Goal: Task Accomplishment & Management: Manage account settings

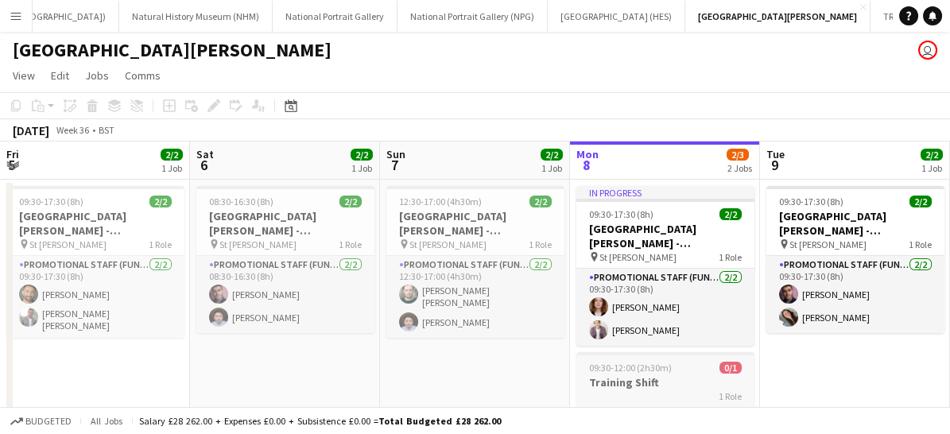
scroll to position [0, 380]
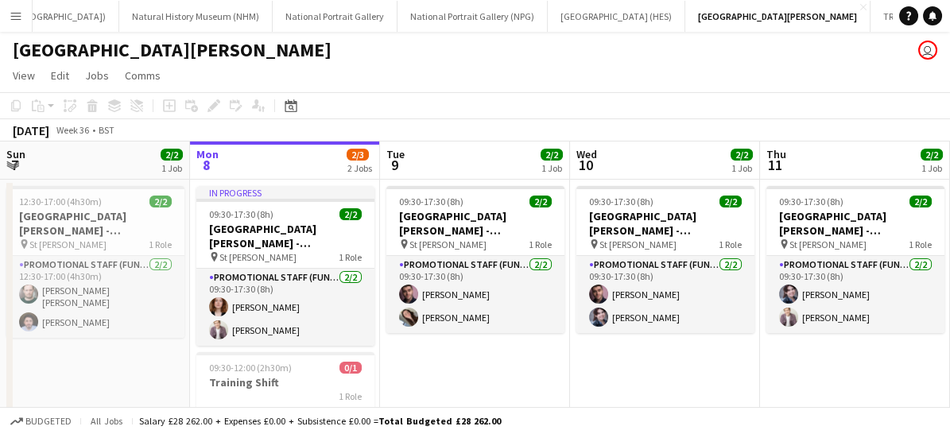
click at [15, 10] on app-icon "Menu" at bounding box center [16, 16] width 13 height 13
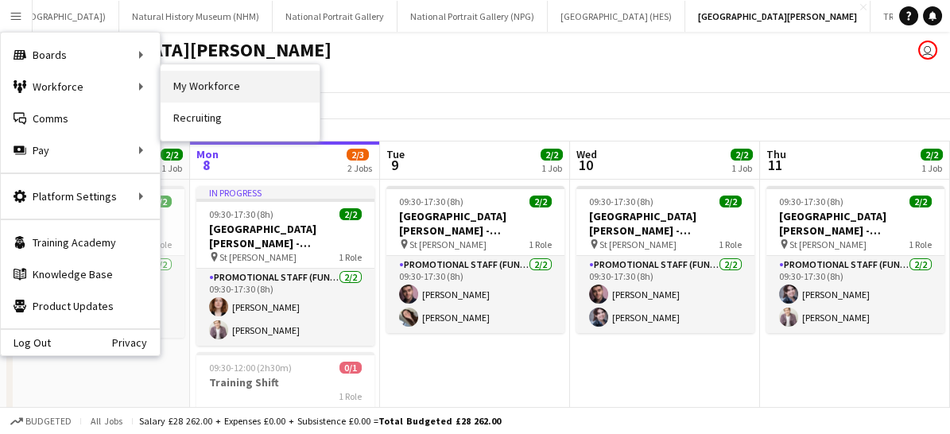
click at [214, 88] on link "My Workforce" at bounding box center [240, 87] width 159 height 32
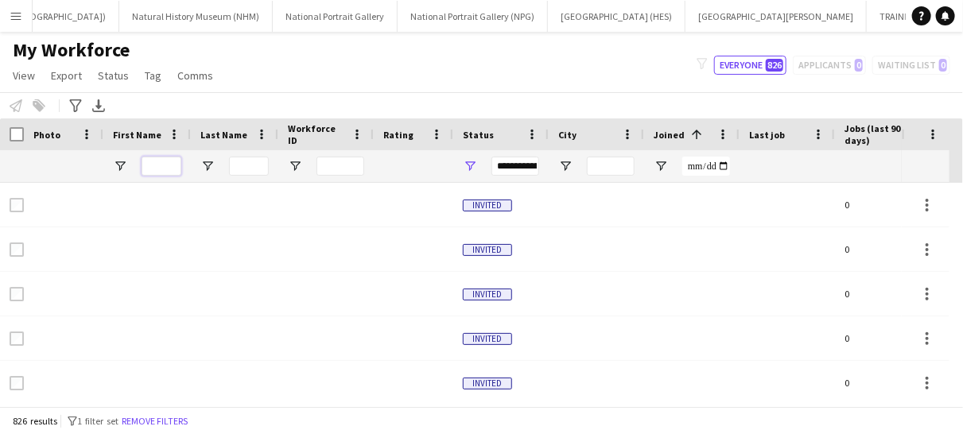
click at [161, 162] on input "First Name Filter Input" at bounding box center [162, 166] width 40 height 19
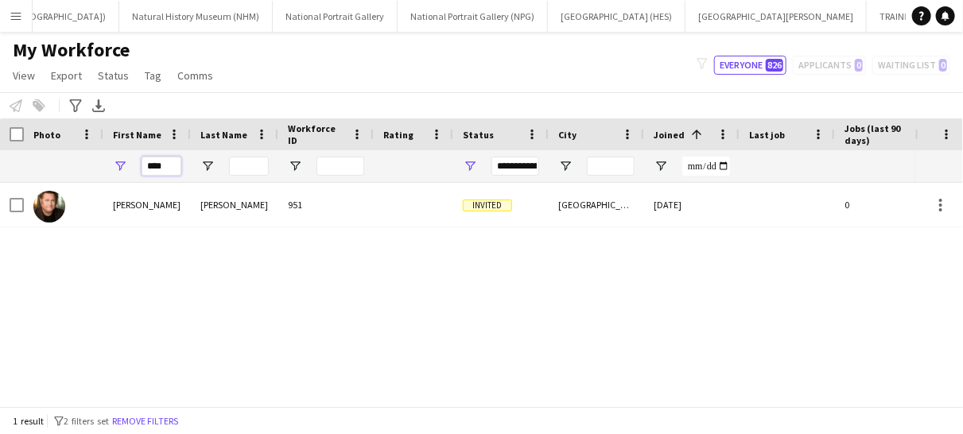
type input "****"
click at [95, 294] on div "[PERSON_NAME] 951 Invited [GEOGRAPHIC_DATA] [DATE] 0 [PERSON_NAME][EMAIL_ADDRES…" at bounding box center [457, 288] width 915 height 210
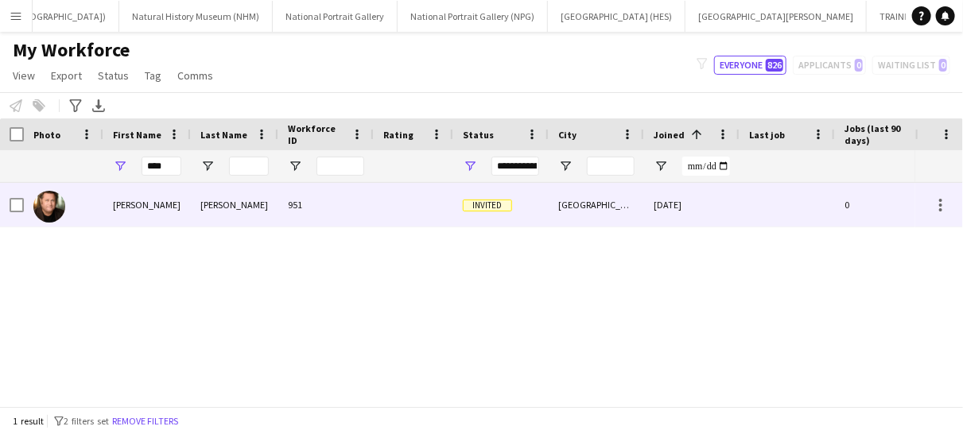
click at [264, 206] on div "[PERSON_NAME]" at bounding box center [234, 205] width 87 height 44
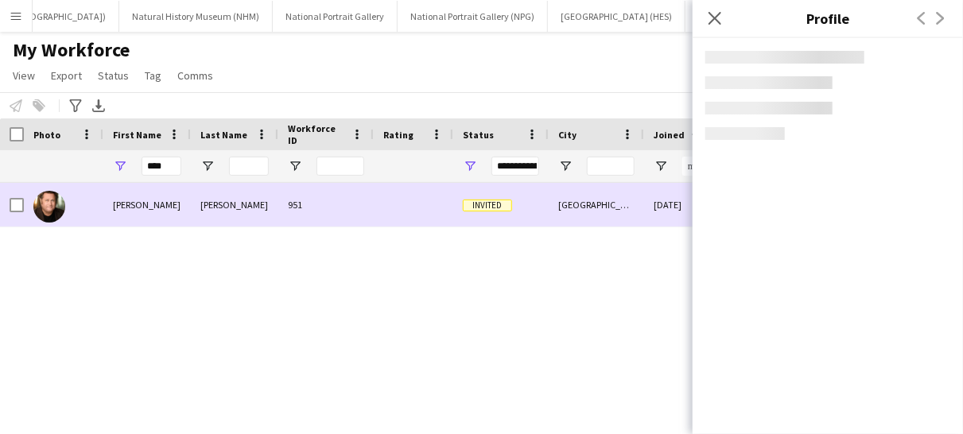
click at [264, 206] on div "[PERSON_NAME]" at bounding box center [234, 205] width 87 height 44
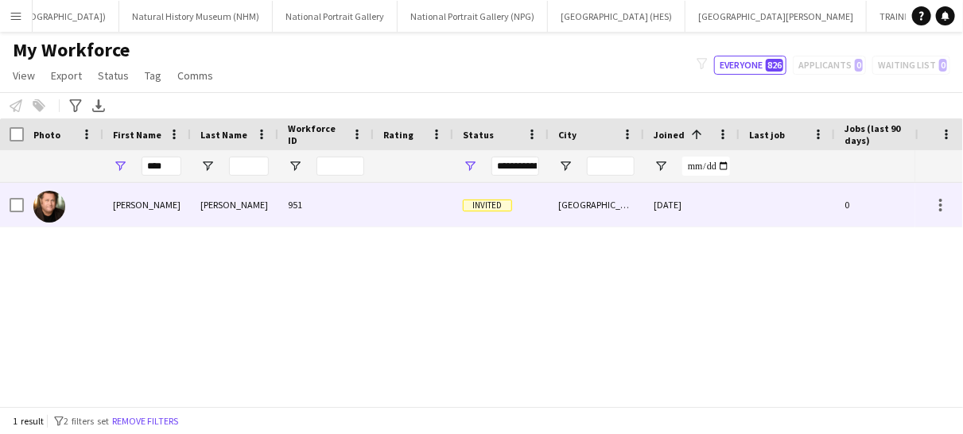
click at [264, 206] on div "[PERSON_NAME]" at bounding box center [234, 205] width 87 height 44
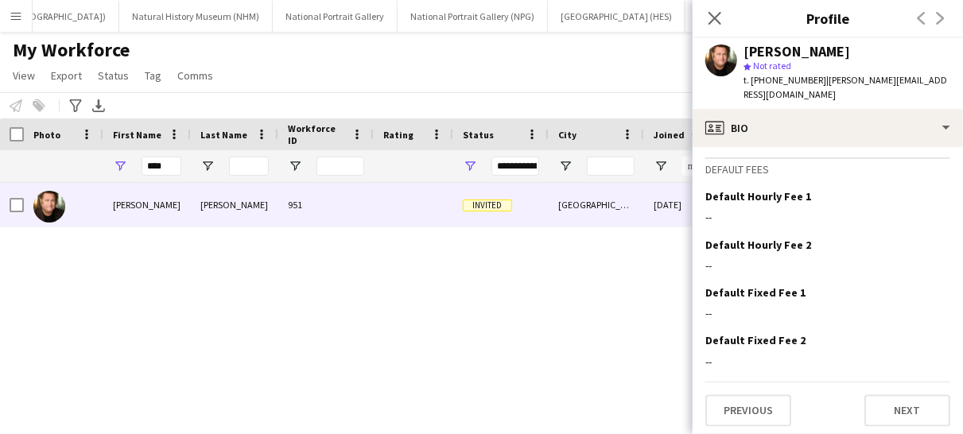
scroll to position [1004, 0]
click at [715, 14] on icon "Close pop-in" at bounding box center [714, 17] width 15 height 15
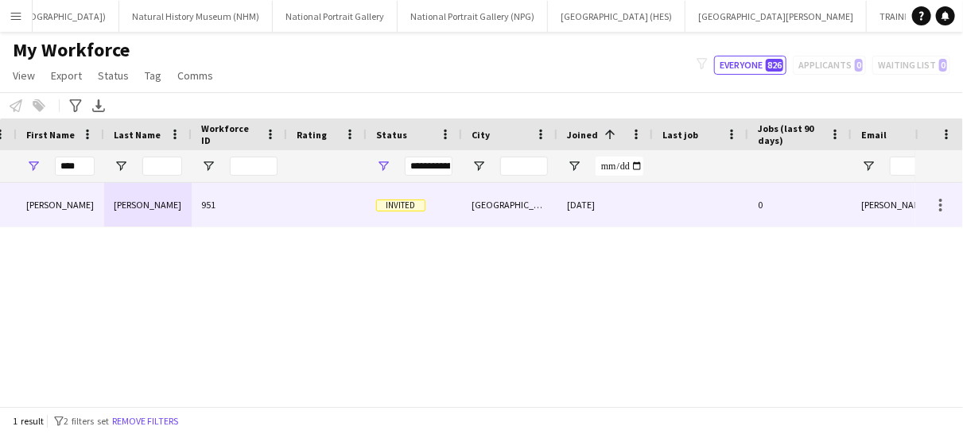
scroll to position [0, 0]
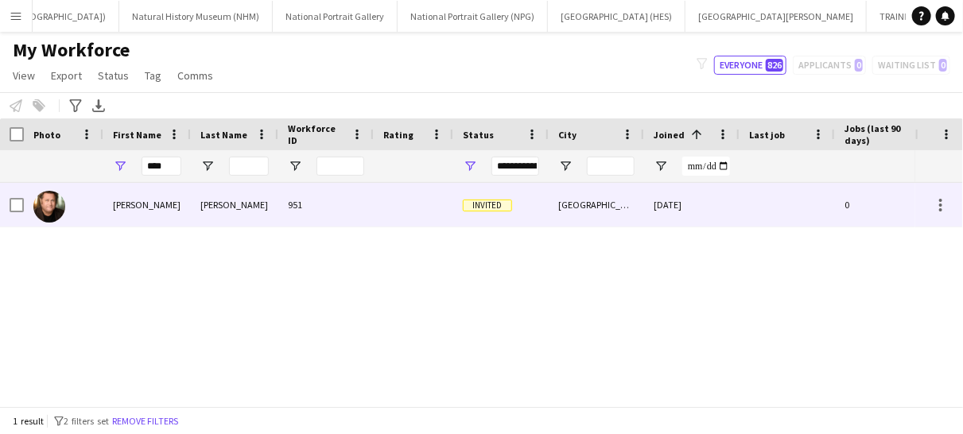
click at [495, 205] on span "Invited" at bounding box center [487, 206] width 49 height 12
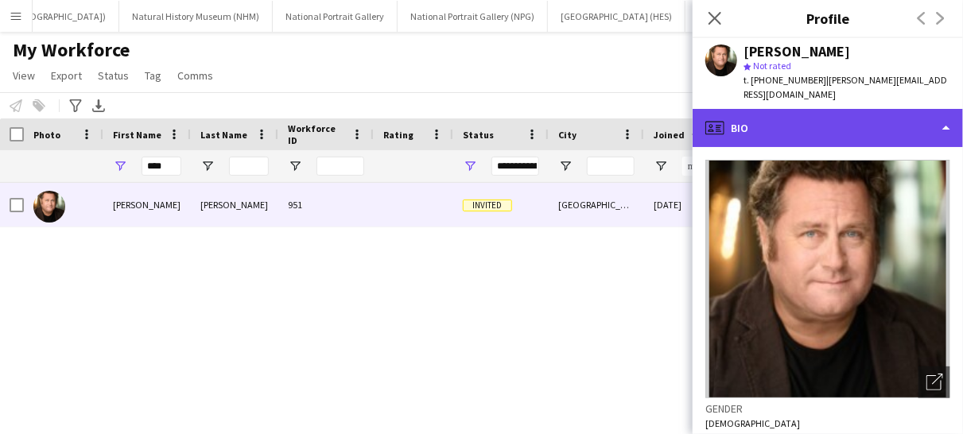
click at [753, 118] on div "profile Bio" at bounding box center [828, 128] width 270 height 38
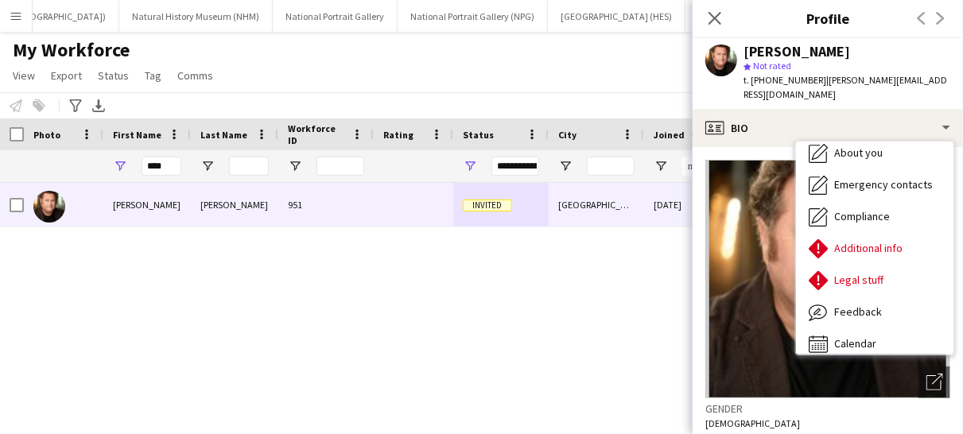
click at [539, 336] on div "[PERSON_NAME] 951 Invited [GEOGRAPHIC_DATA] [DATE] 0 [PERSON_NAME][EMAIL_ADDRES…" at bounding box center [457, 288] width 915 height 210
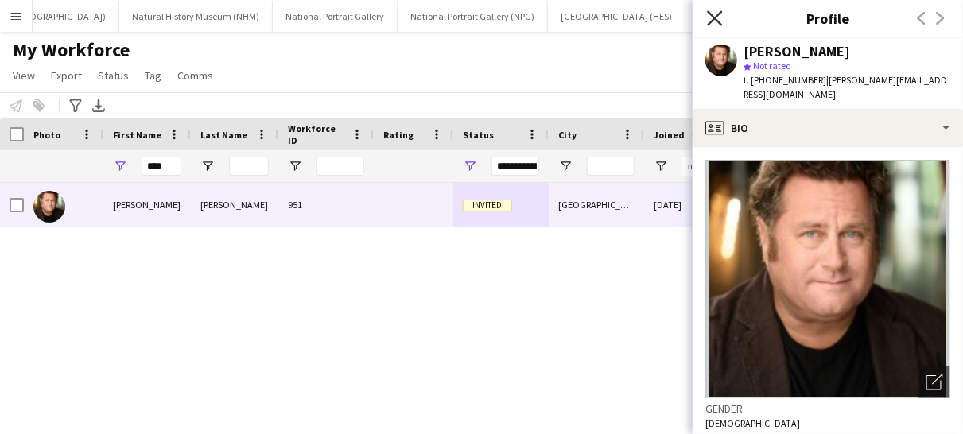
click at [721, 17] on icon "Close pop-in" at bounding box center [714, 17] width 15 height 15
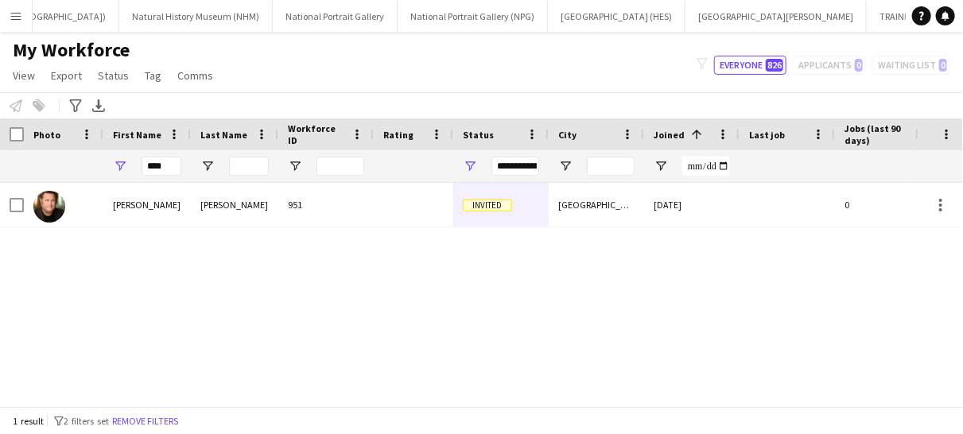
drag, startPoint x: 826, startPoint y: 9, endPoint x: 569, endPoint y: 253, distance: 354.3
click at [569, 253] on div "[PERSON_NAME] 951 Invited [GEOGRAPHIC_DATA] [DATE] 0 [PERSON_NAME][EMAIL_ADDRES…" at bounding box center [457, 288] width 915 height 210
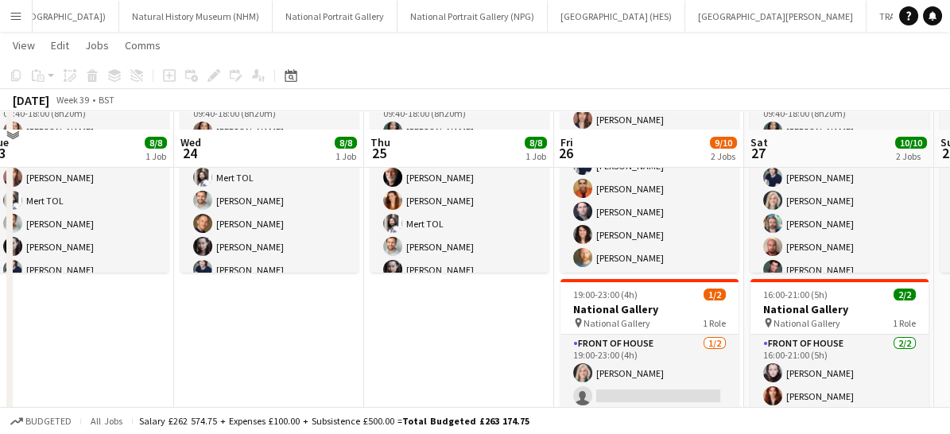
scroll to position [165, 0]
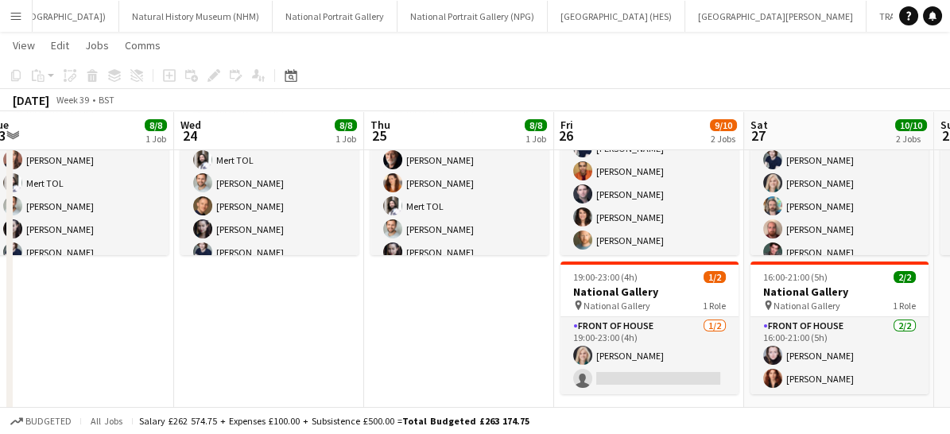
click at [16, 14] on app-icon "Menu" at bounding box center [16, 16] width 13 height 13
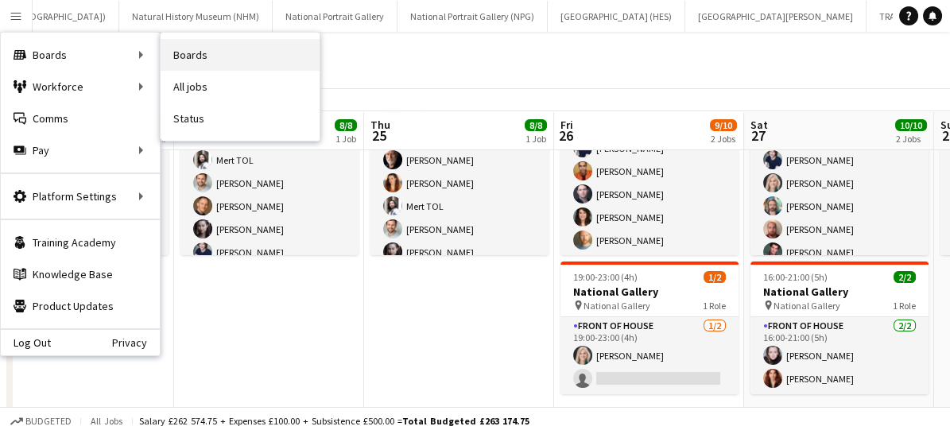
drag, startPoint x: 209, startPoint y: 54, endPoint x: 201, endPoint y: 49, distance: 9.7
click at [201, 49] on link "Boards" at bounding box center [240, 55] width 159 height 32
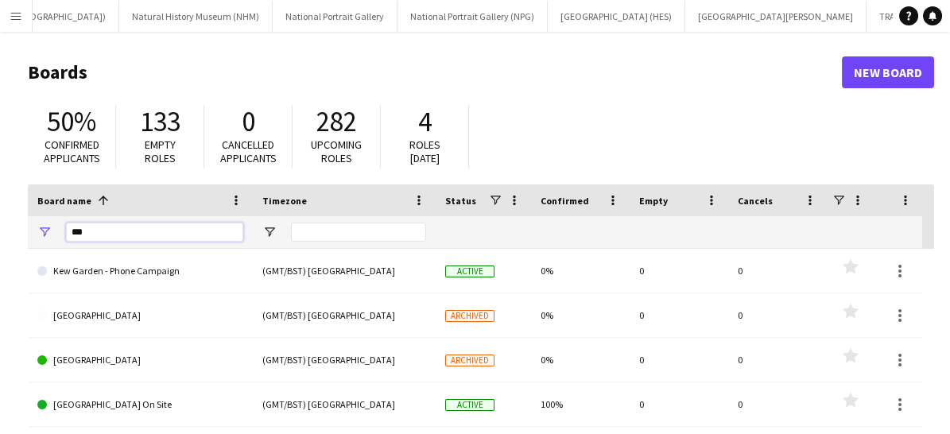
drag, startPoint x: 117, startPoint y: 228, endPoint x: 37, endPoint y: 237, distance: 80.8
click at [37, 237] on div "***" at bounding box center [140, 232] width 225 height 32
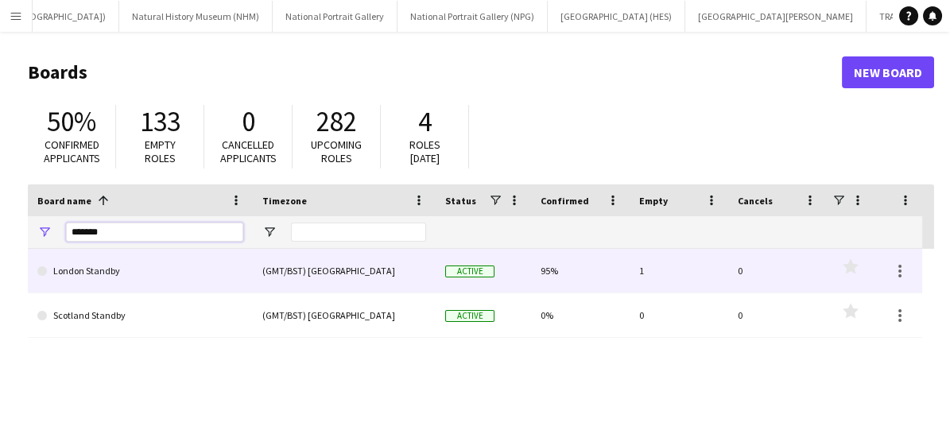
type input "*******"
click at [111, 286] on link "London Standby" at bounding box center [140, 271] width 206 height 45
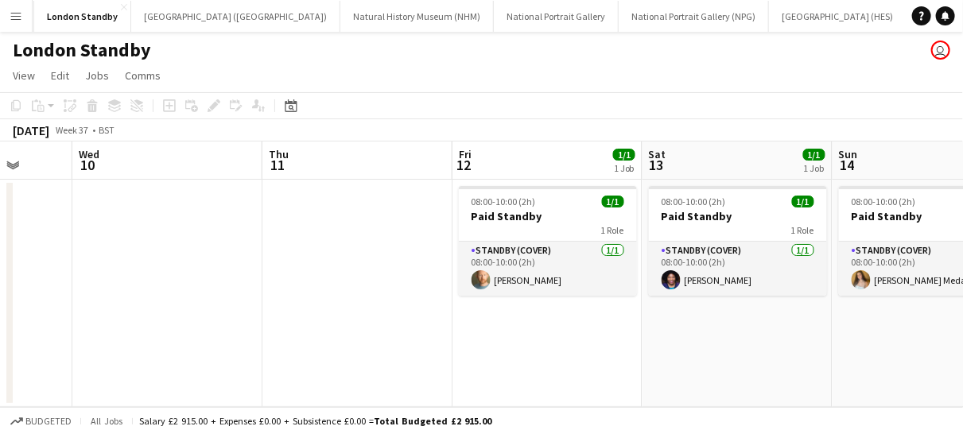
scroll to position [0, 499]
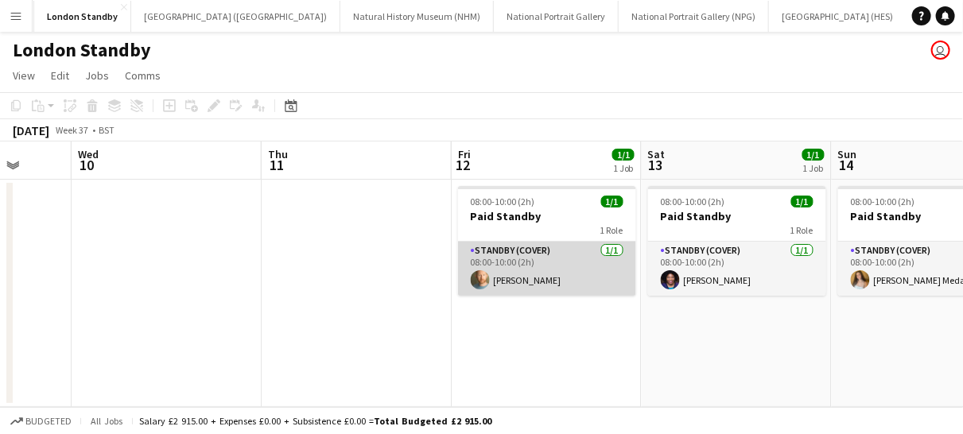
click at [552, 258] on app-card-role "Standby (cover) [DATE] 08:00-10:00 (2h) [PERSON_NAME]" at bounding box center [547, 269] width 178 height 54
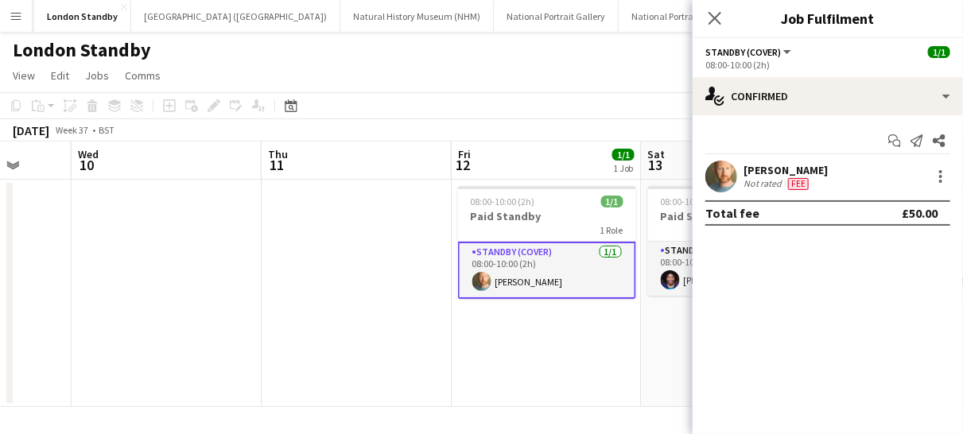
click at [552, 258] on app-card-role "Standby (cover) [DATE] 08:00-10:00 (2h) [PERSON_NAME]" at bounding box center [547, 270] width 178 height 57
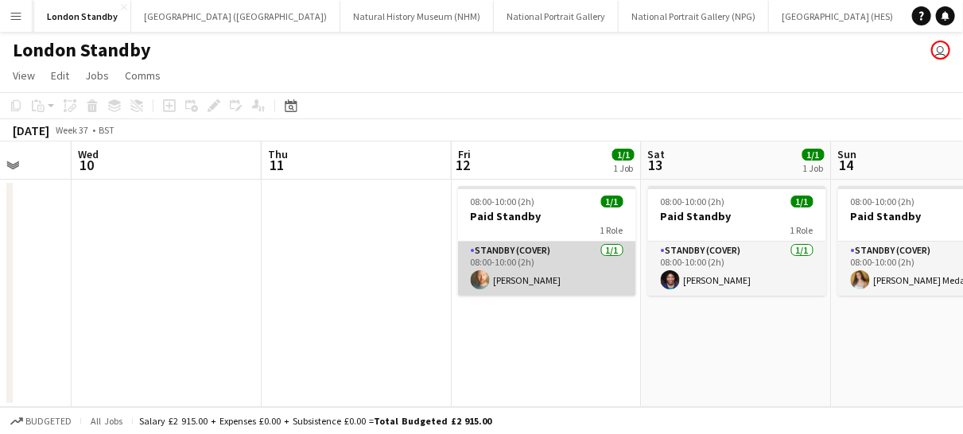
click at [552, 258] on app-card-role "Standby (cover) [DATE] 08:00-10:00 (2h) [PERSON_NAME]" at bounding box center [547, 269] width 178 height 54
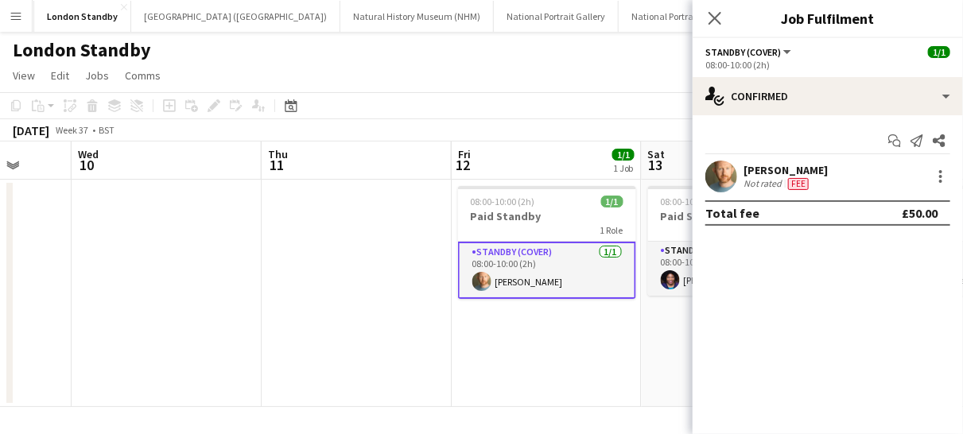
click at [467, 382] on app-date-cell "08:00-10:00 (2h) 1/1 Paid Standby 1 Role Standby (cover) [DATE] 08:00-10:00 (2h…" at bounding box center [547, 293] width 190 height 227
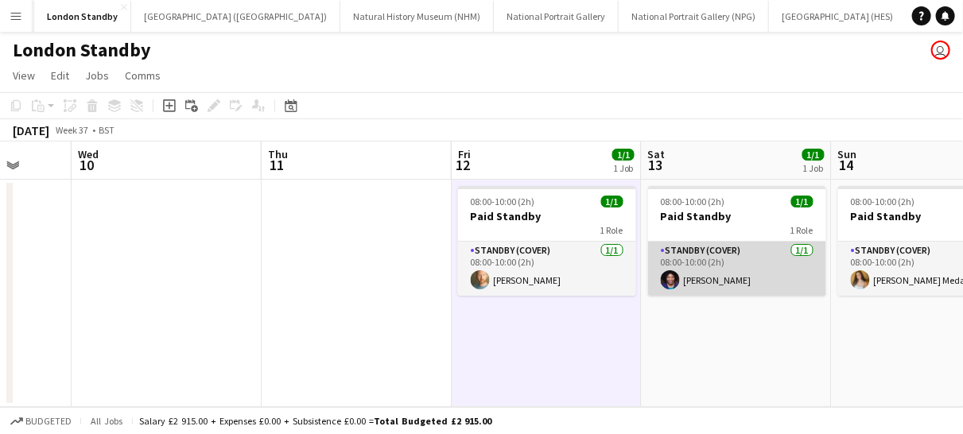
drag, startPoint x: 754, startPoint y: 252, endPoint x: 806, endPoint y: 281, distance: 59.1
click at [806, 281] on app-card-role "Standby (cover) [DATE] 08:00-10:00 (2h) [PERSON_NAME]" at bounding box center [737, 269] width 178 height 54
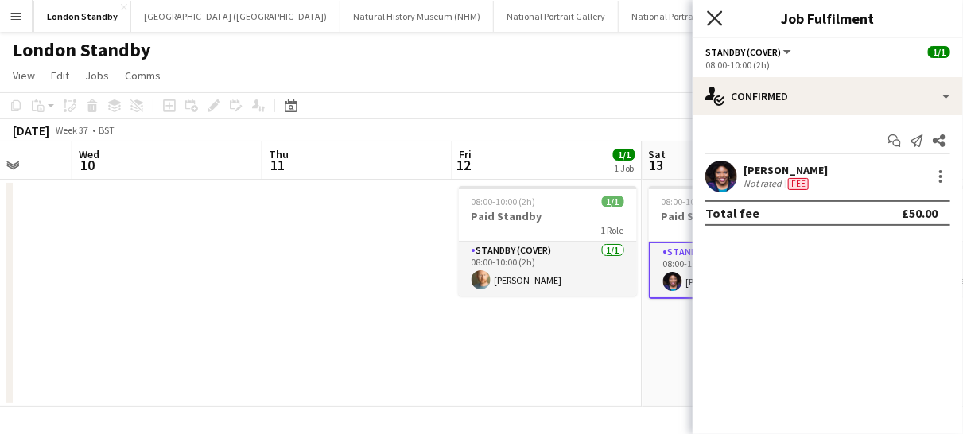
drag, startPoint x: 323, startPoint y: 367, endPoint x: 713, endPoint y: 23, distance: 520.0
click at [713, 23] on icon "Close pop-in" at bounding box center [714, 17] width 15 height 15
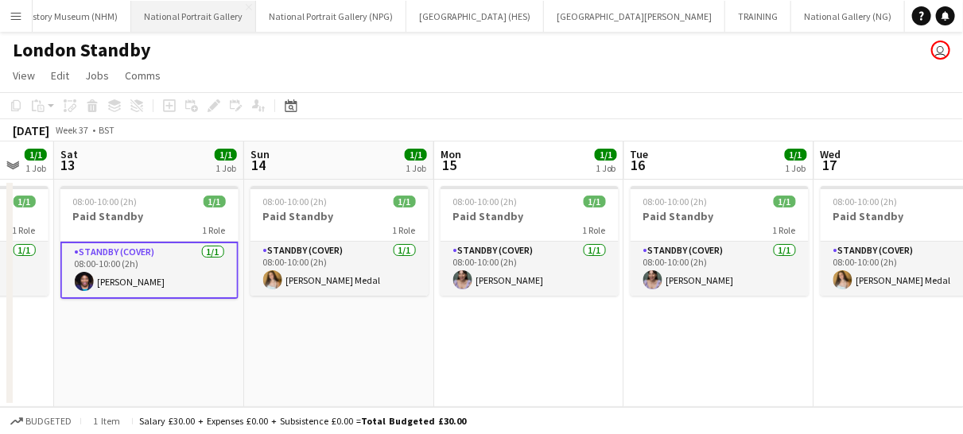
scroll to position [0, 402]
drag, startPoint x: 680, startPoint y: 14, endPoint x: 530, endPoint y: 122, distance: 184.7
click at [530, 122] on div "[DATE] Week 37 • BST" at bounding box center [481, 130] width 963 height 22
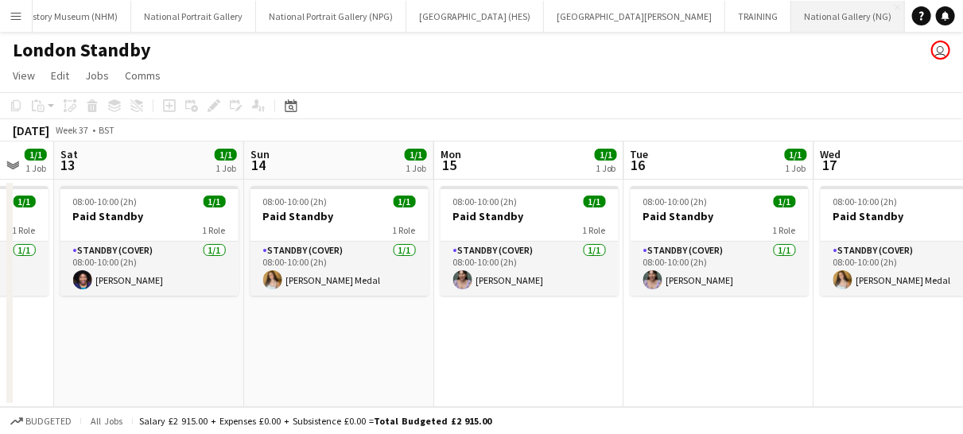
click at [791, 25] on button "National Gallery (NG) Close" at bounding box center [848, 16] width 114 height 31
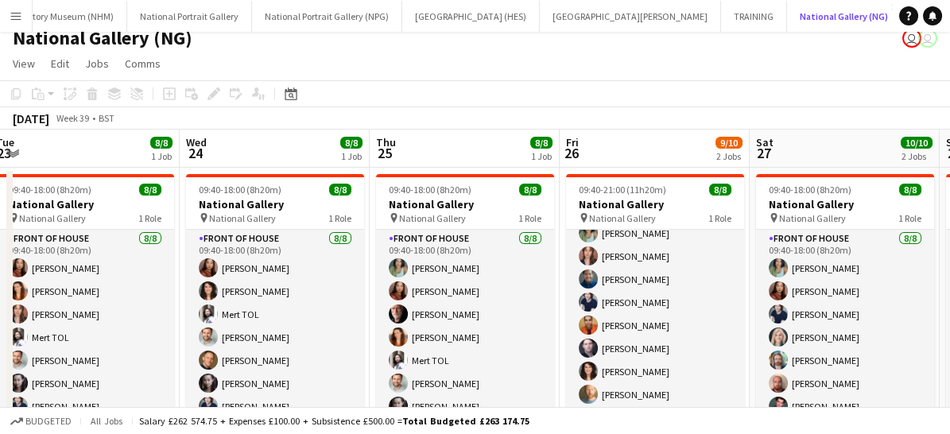
scroll to position [13, 0]
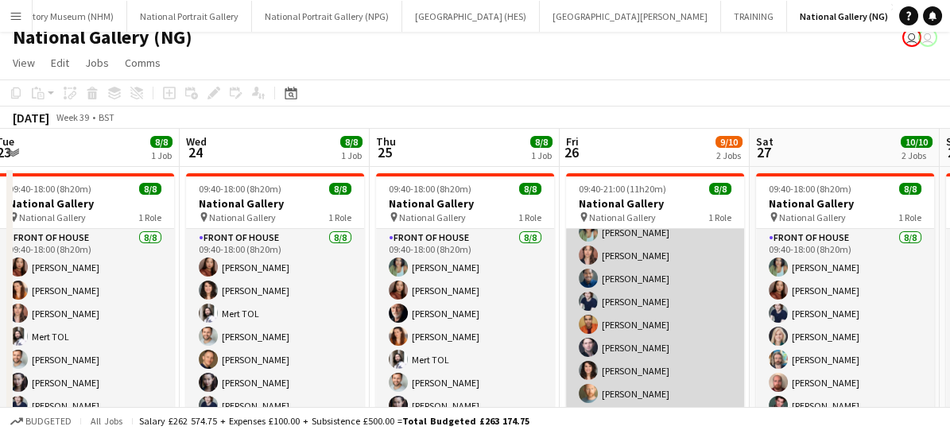
click at [626, 271] on app-card-role "Front of House [DATE] 09:40-21:00 (11h20m) [PERSON_NAME] [PERSON_NAME] [PERSON_…" at bounding box center [655, 301] width 178 height 215
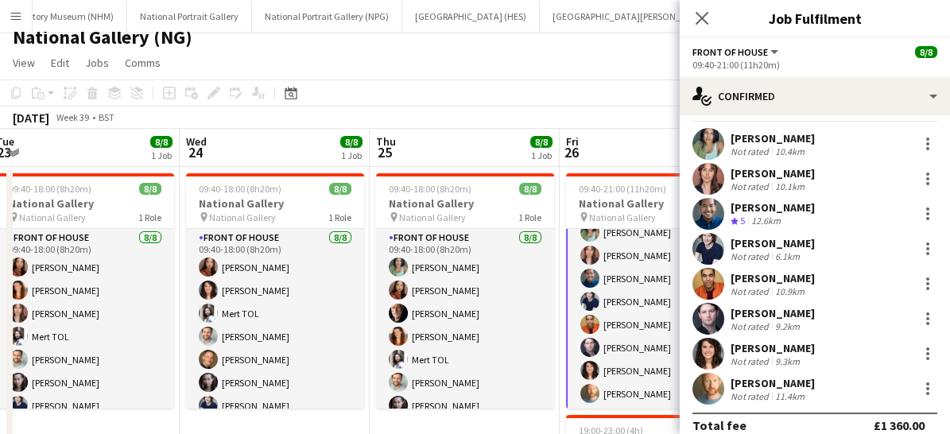
scroll to position [48, 0]
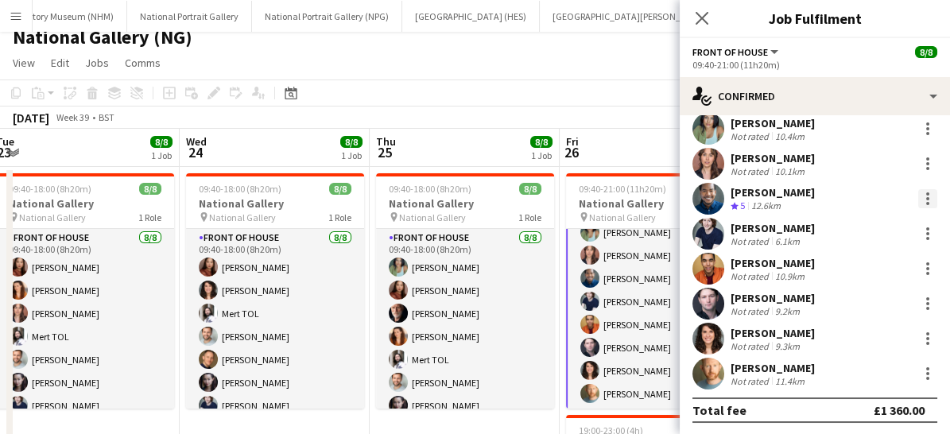
click at [918, 199] on div at bounding box center [927, 198] width 19 height 19
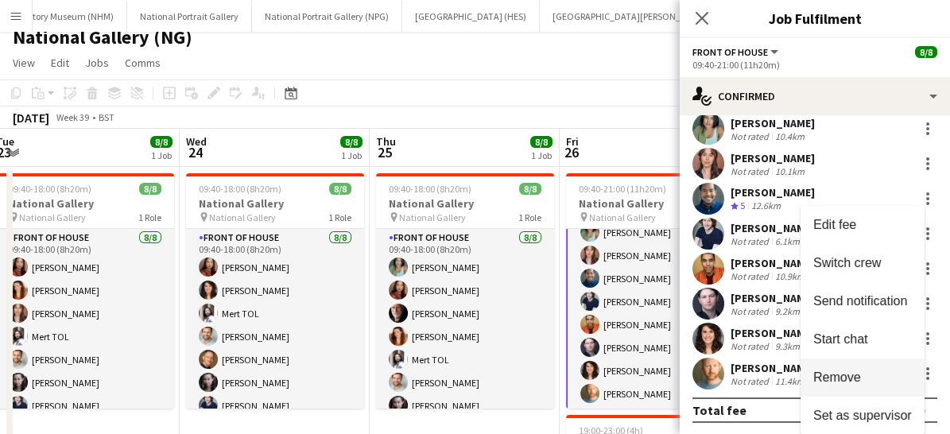
click at [853, 381] on span "Remove" at bounding box center [837, 378] width 48 height 14
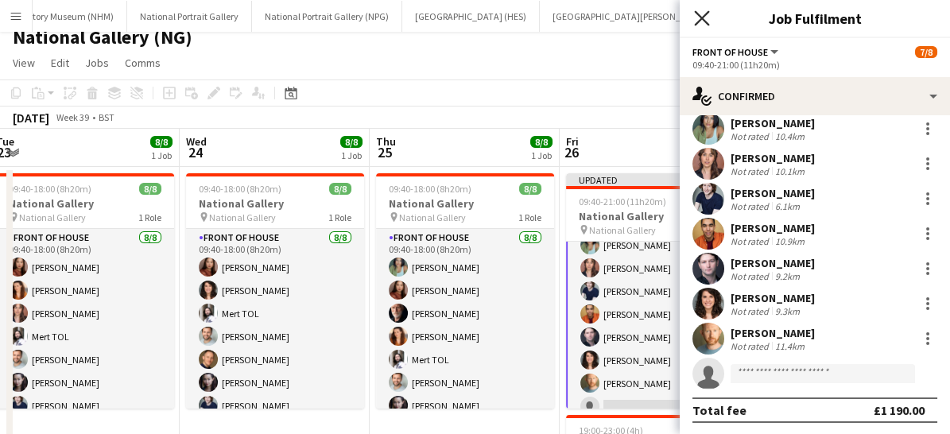
click at [706, 14] on icon at bounding box center [701, 17] width 15 height 15
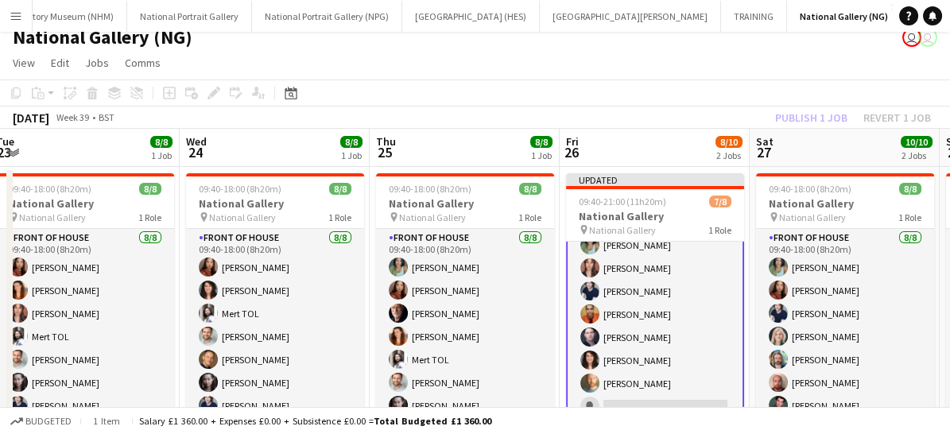
click at [802, 115] on div "Publish 1 job Revert 1 job" at bounding box center [853, 117] width 194 height 21
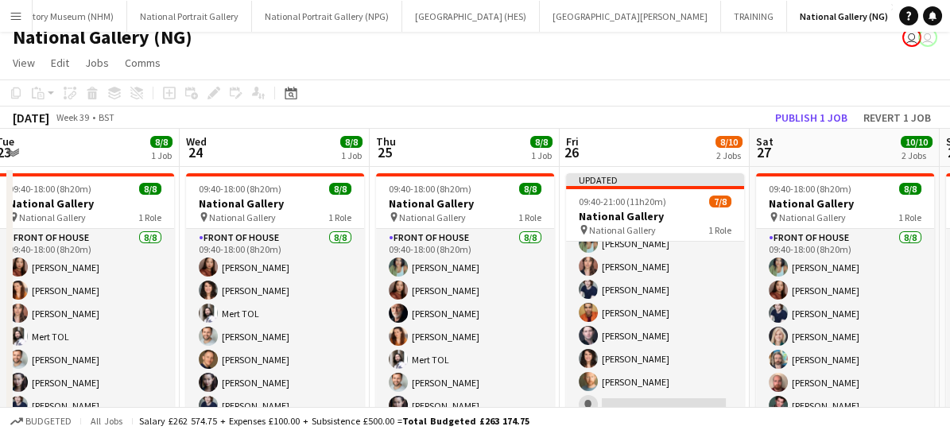
scroll to position [35, 0]
click at [802, 115] on button "Publish 1 job" at bounding box center [811, 117] width 85 height 21
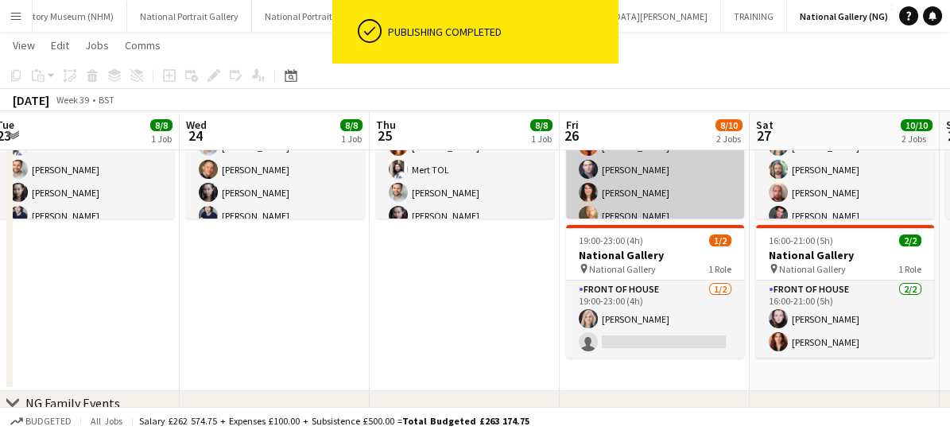
scroll to position [210, 0]
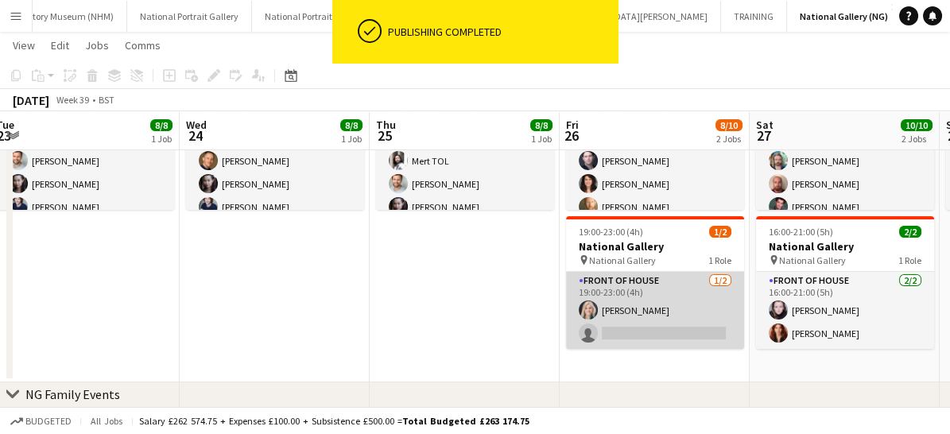
click at [639, 328] on app-card-role "Front of House [DATE] 19:00-23:00 (4h) [PERSON_NAME] single-neutral-actions" at bounding box center [655, 310] width 178 height 77
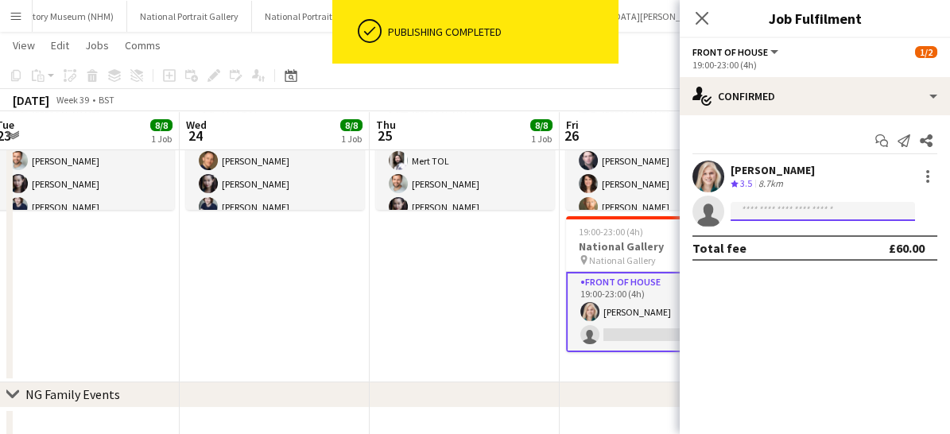
click at [769, 205] on input at bounding box center [823, 211] width 184 height 19
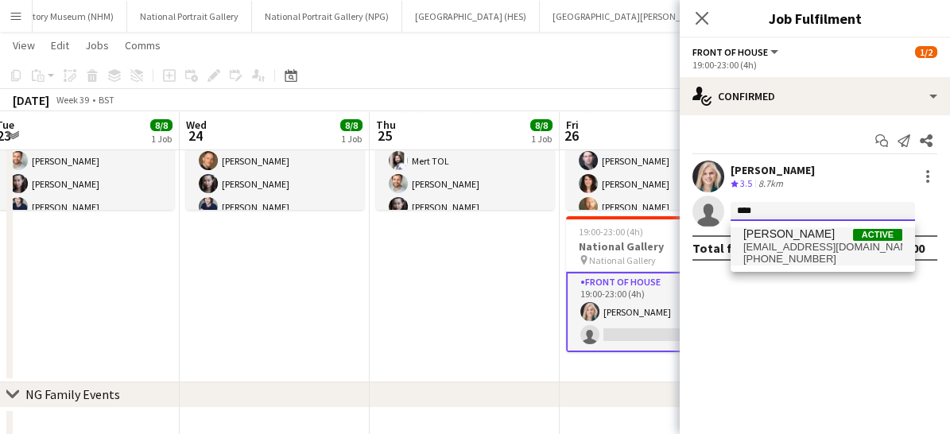
type input "****"
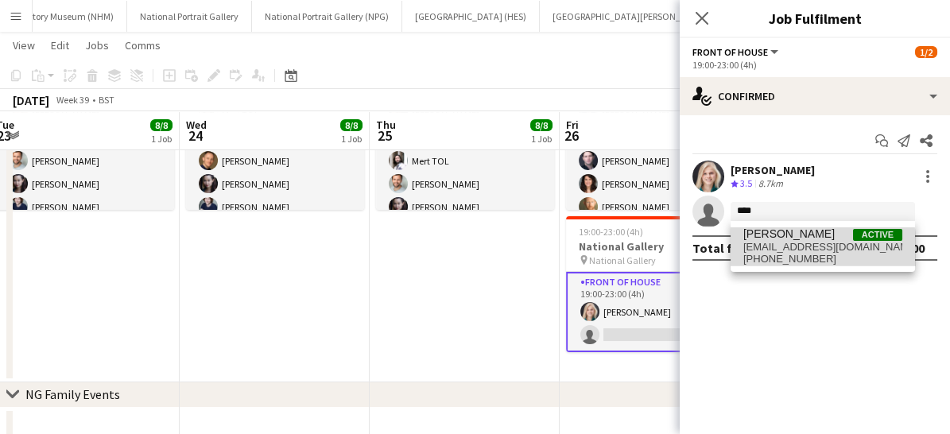
click at [770, 254] on span "[PHONE_NUMBER]" at bounding box center [822, 259] width 159 height 13
click at [770, 254] on app-confirmed-crew "[PERSON_NAME] Crew rating 3.5 8.7km single-neutral-actions Total fee £60.00" at bounding box center [815, 211] width 270 height 100
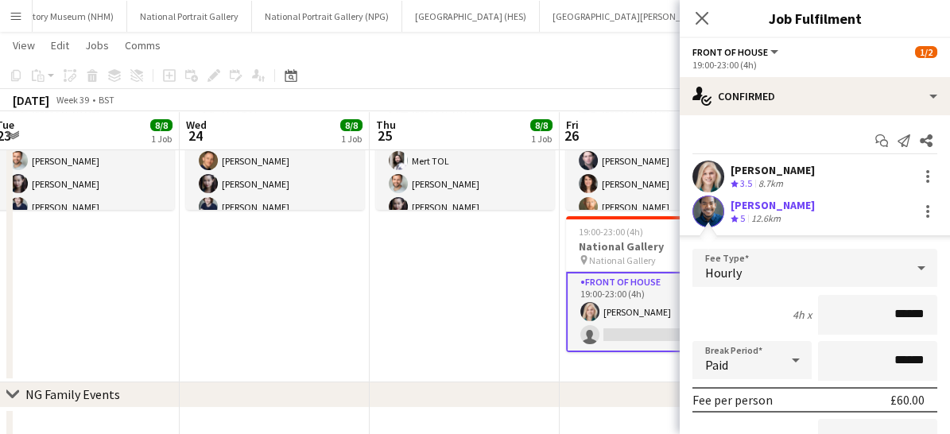
scroll to position [161, 0]
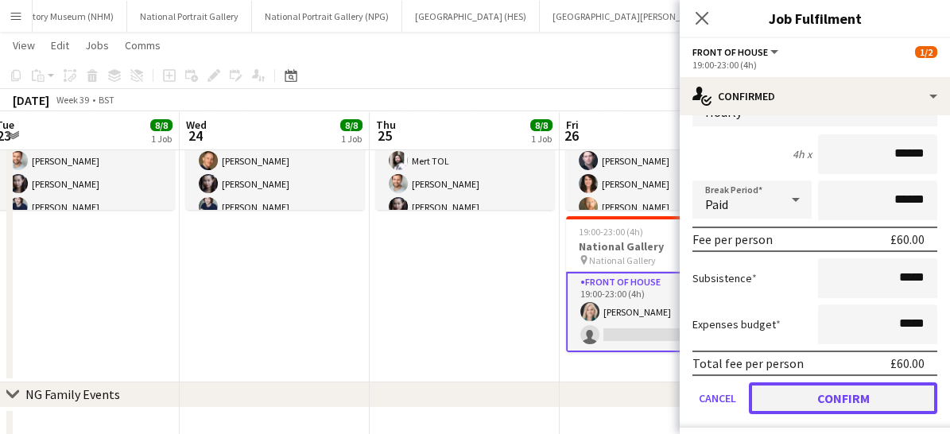
click at [806, 399] on button "Confirm" at bounding box center [843, 398] width 188 height 32
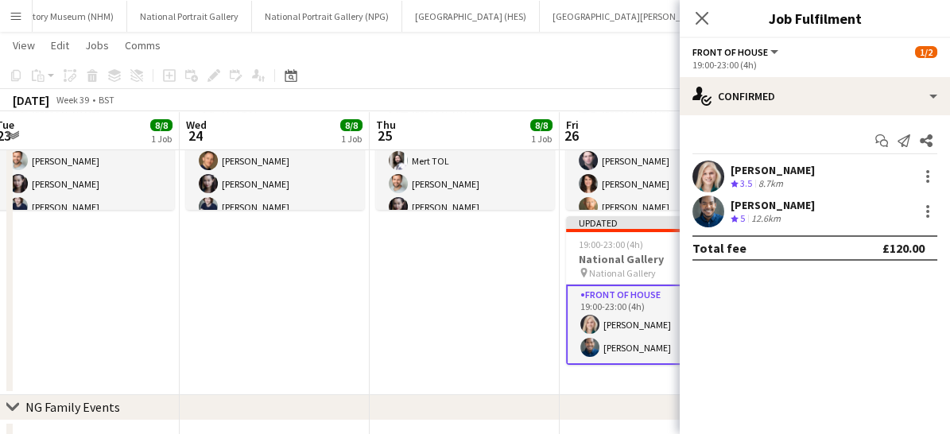
scroll to position [0, 0]
click at [708, 18] on icon "Close pop-in" at bounding box center [701, 17] width 15 height 15
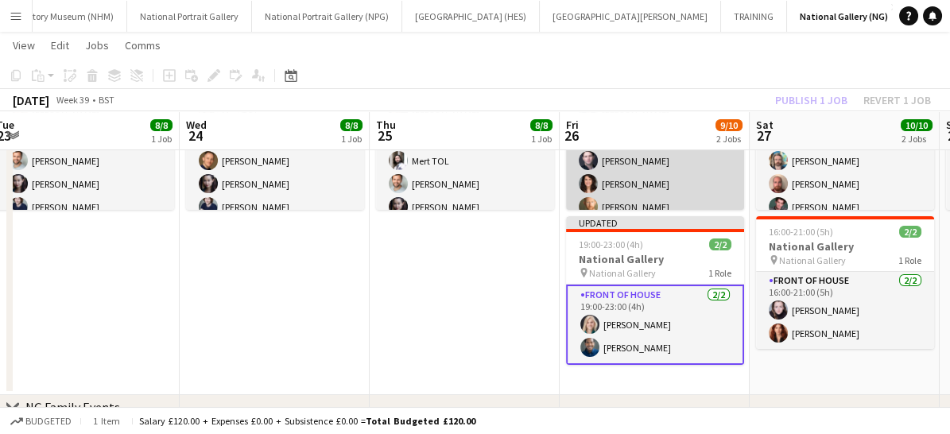
click at [647, 184] on app-card-role "Front of House [DATE] 09:40-21:00 (11h20m) [PERSON_NAME] [PERSON_NAME] [PERSON_…" at bounding box center [655, 137] width 178 height 215
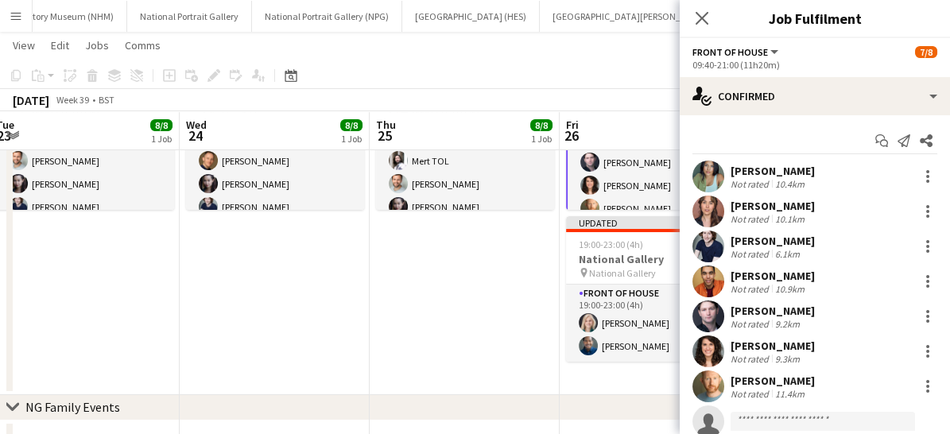
click at [647, 184] on app-card-role "Front of House [DATE] 09:40-21:00 (11h20m) [PERSON_NAME] [PERSON_NAME] [PERSON_…" at bounding box center [655, 139] width 178 height 219
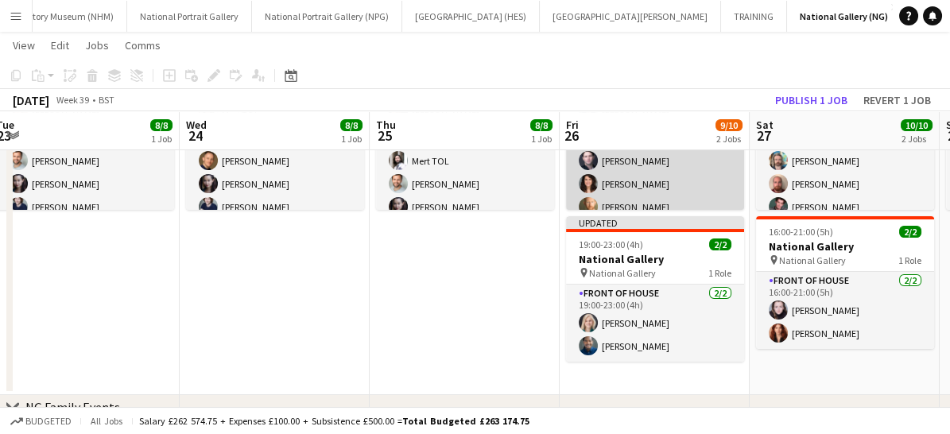
click at [647, 184] on app-card-role "Front of House [DATE] 09:40-21:00 (11h20m) [PERSON_NAME] [PERSON_NAME] [PERSON_…" at bounding box center [655, 137] width 178 height 215
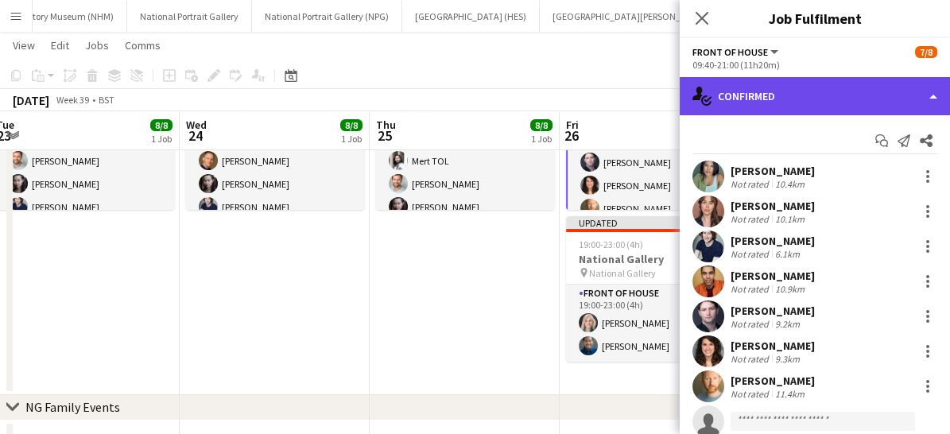
click at [850, 97] on div "single-neutral-actions-check-2 Confirmed" at bounding box center [815, 96] width 270 height 38
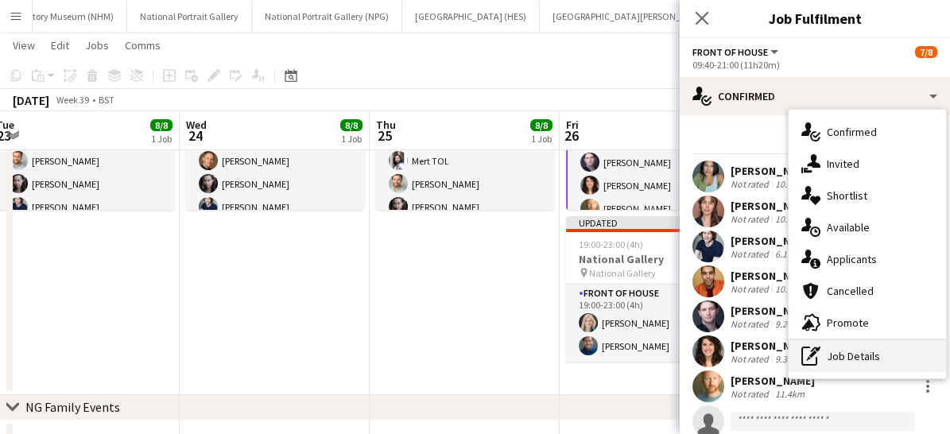
click at [850, 368] on div "pen-write Job Details" at bounding box center [867, 356] width 157 height 32
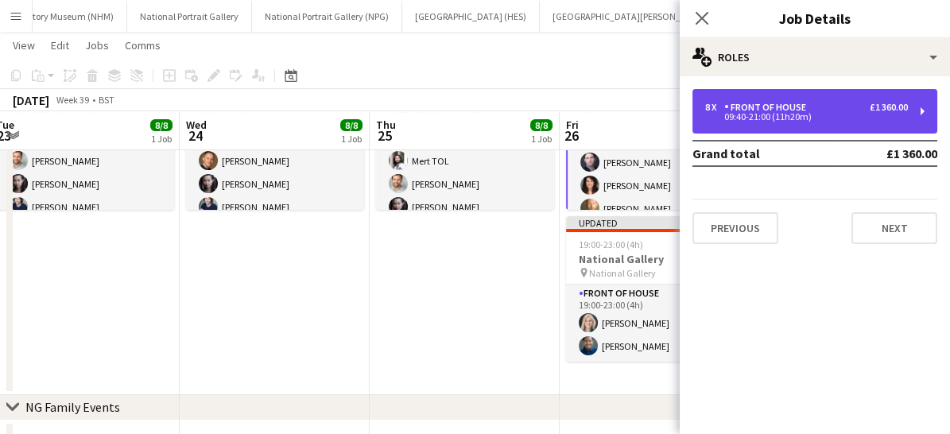
click at [756, 97] on div "8 x Front of House £1 360.00 09:40-21:00 (11h20m)" at bounding box center [815, 111] width 245 height 45
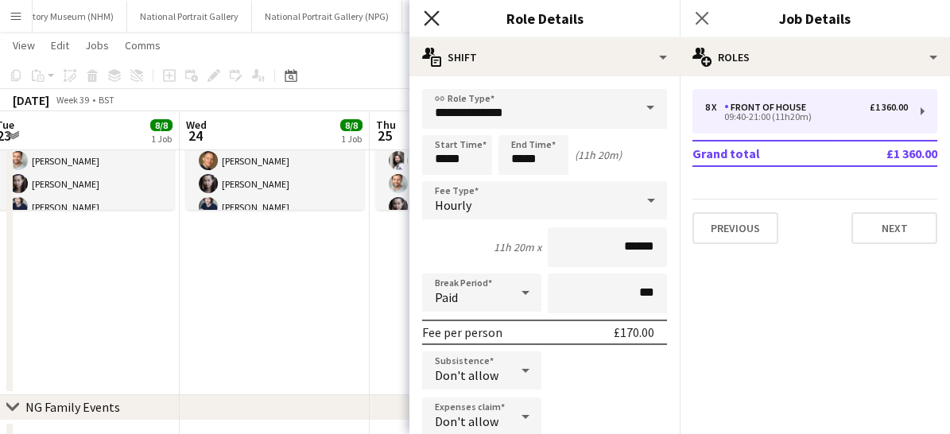
click at [429, 20] on icon at bounding box center [431, 17] width 15 height 15
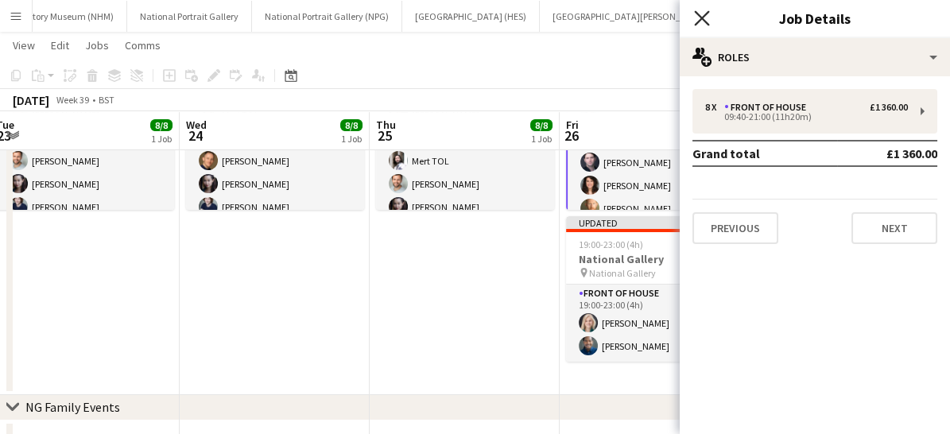
click at [704, 12] on icon "Close pop-in" at bounding box center [701, 17] width 15 height 15
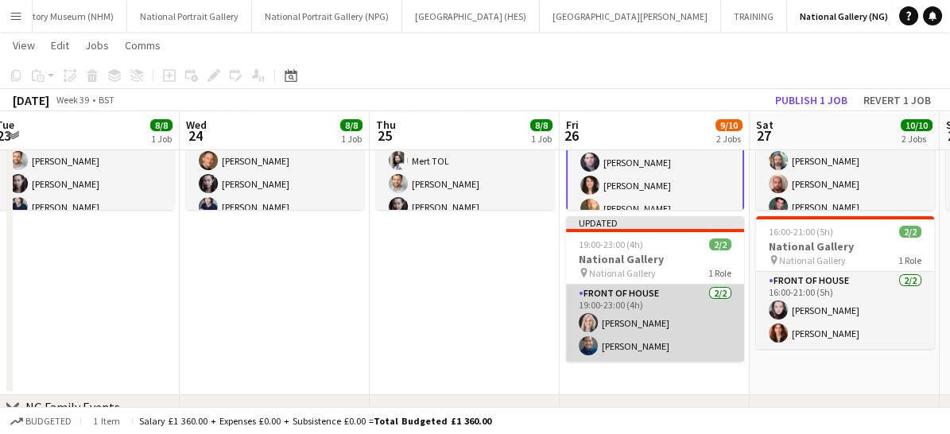
click at [682, 347] on app-card-role "Front of House [DATE] 19:00-23:00 (4h) [PERSON_NAME] [PERSON_NAME]" at bounding box center [655, 323] width 178 height 77
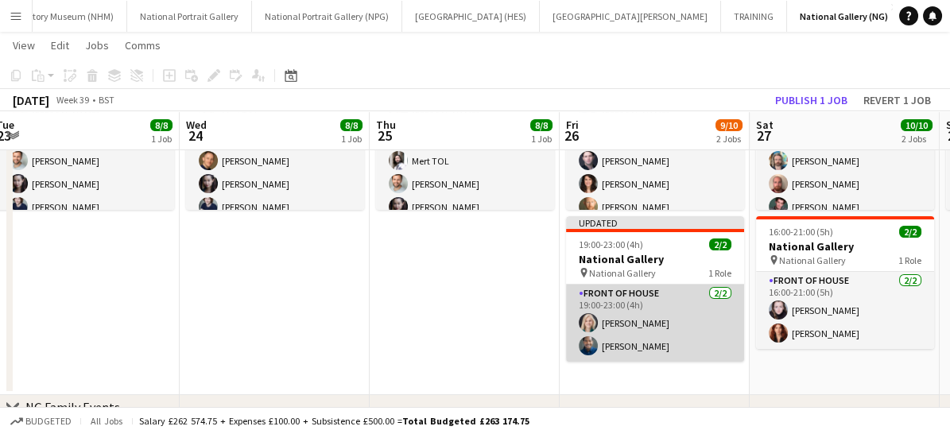
click at [682, 347] on app-card-role "Front of House [DATE] 19:00-23:00 (4h) [PERSON_NAME] [PERSON_NAME]" at bounding box center [655, 323] width 178 height 77
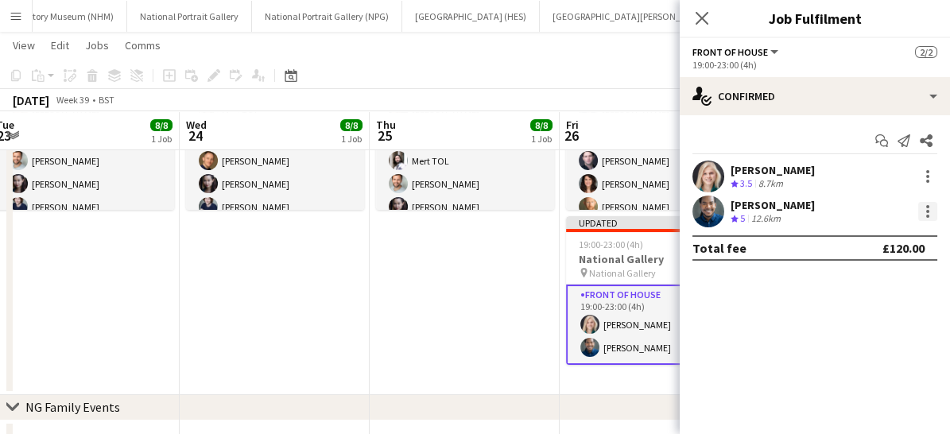
click at [936, 207] on div at bounding box center [927, 211] width 19 height 19
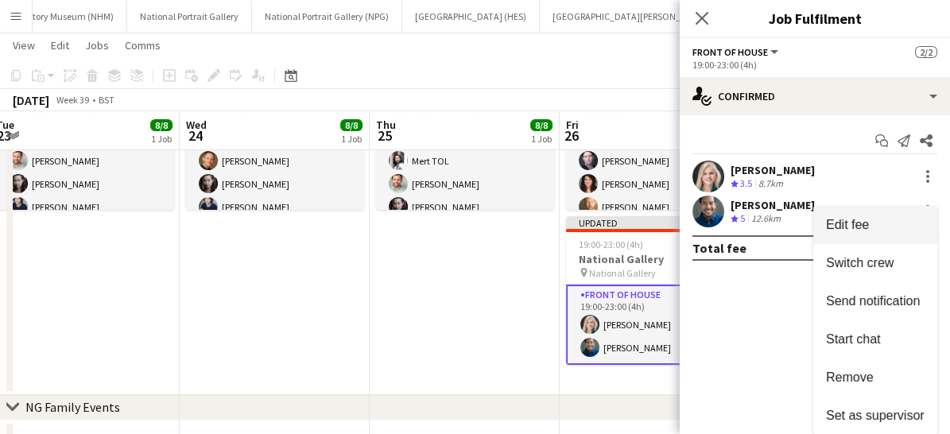
click at [856, 223] on span "Edit fee" at bounding box center [847, 225] width 43 height 14
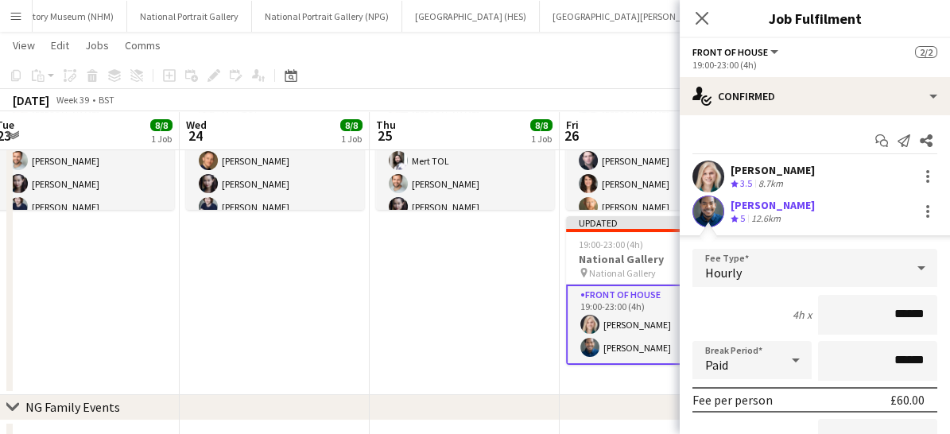
click at [774, 278] on div "Hourly" at bounding box center [799, 268] width 213 height 38
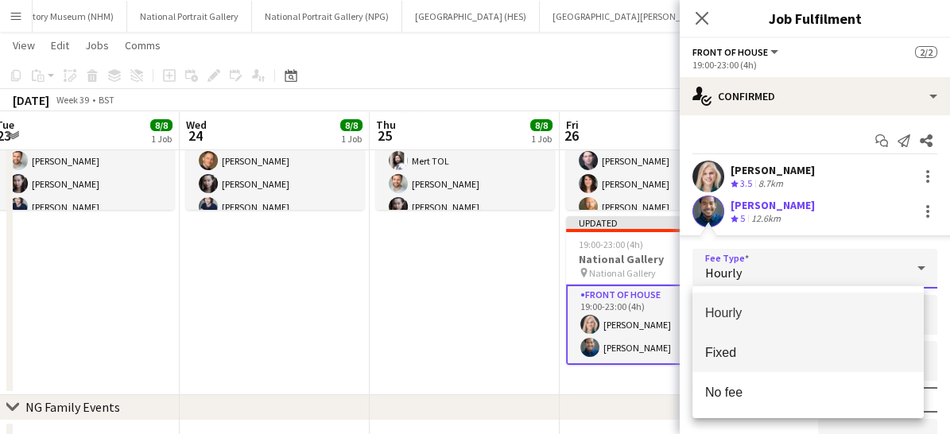
click at [740, 360] on mat-option "Fixed" at bounding box center [809, 352] width 232 height 40
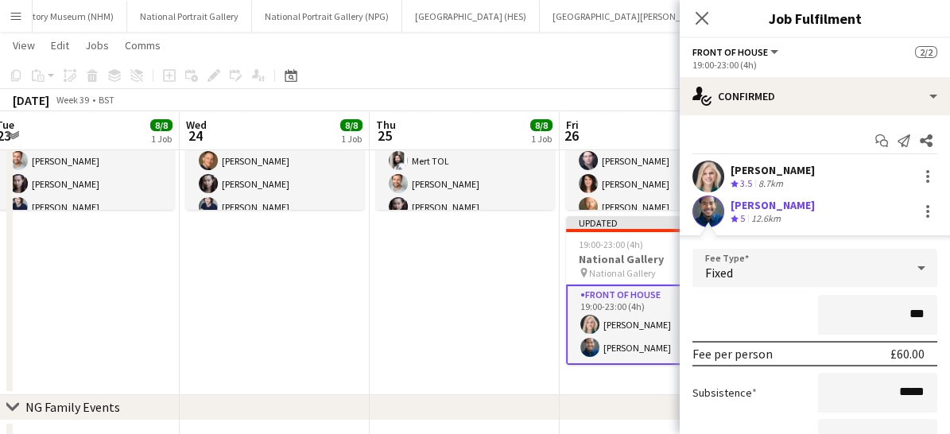
type input "**"
type input "****"
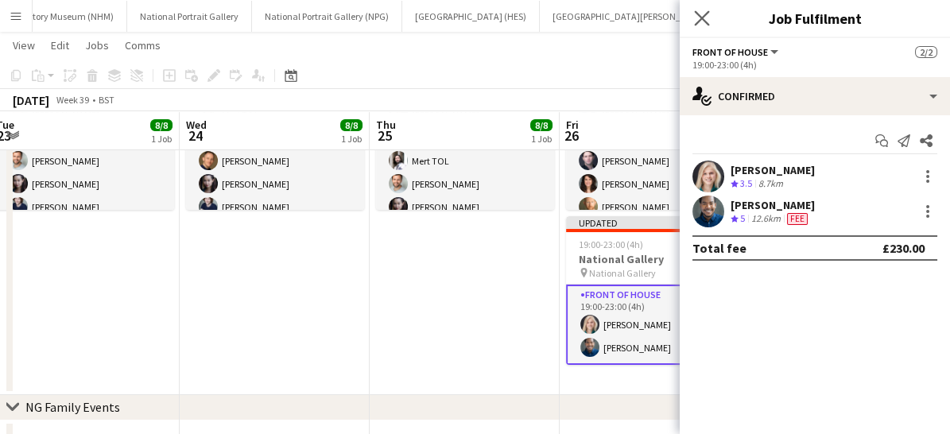
click at [700, 9] on app-icon "Close pop-in" at bounding box center [702, 18] width 23 height 23
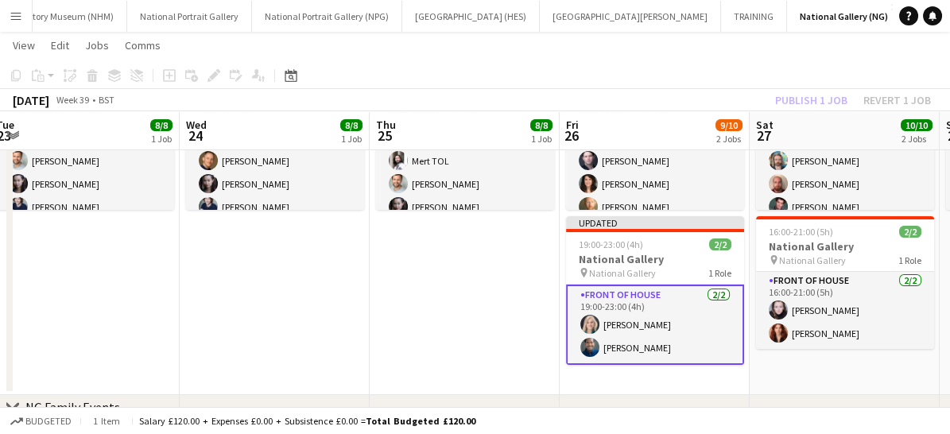
click at [699, 340] on app-card-role "Front of House [DATE] 19:00-23:00 (4h) [PERSON_NAME] [PERSON_NAME]" at bounding box center [655, 325] width 178 height 80
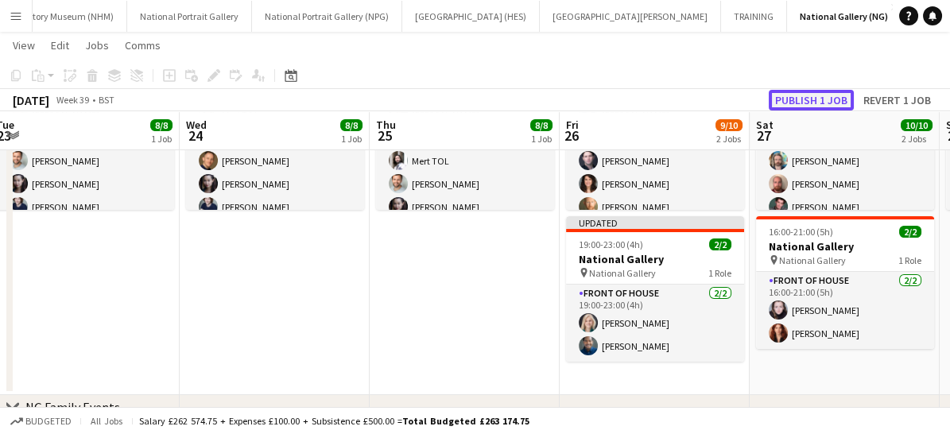
click at [813, 95] on button "Publish 1 job" at bounding box center [811, 100] width 85 height 21
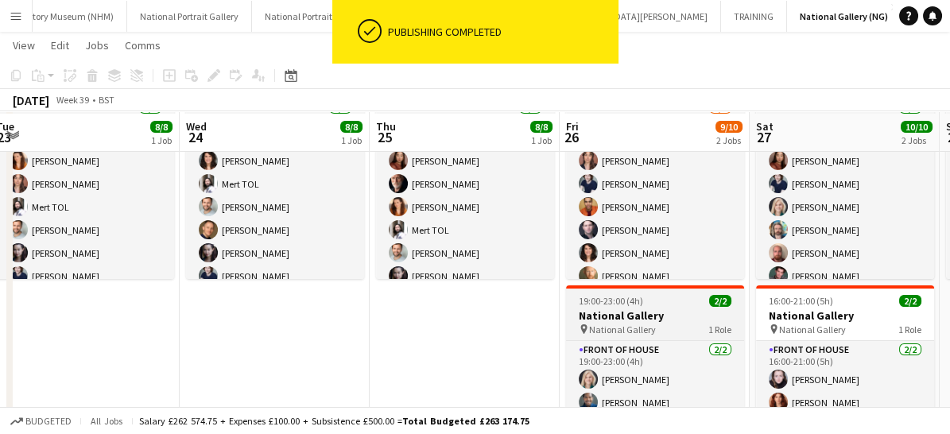
scroll to position [142, 0]
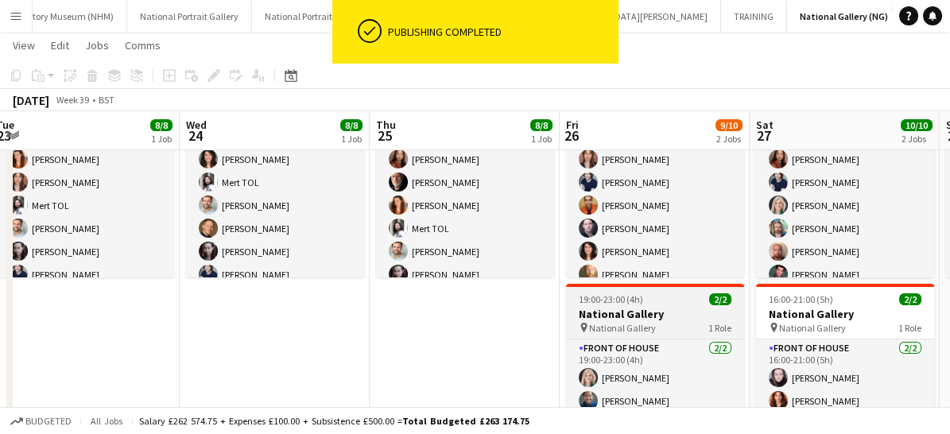
click at [659, 219] on app-card-role "Front of House [DATE] 09:40-21:00 (11h20m) [PERSON_NAME] [PERSON_NAME] [PERSON_…" at bounding box center [655, 205] width 178 height 215
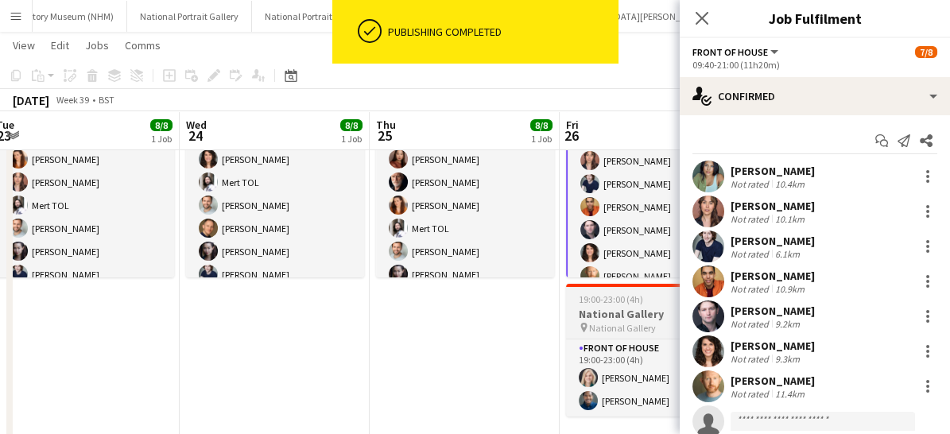
click at [659, 219] on app-card-role "Front of House [DATE] 09:40-21:00 (11h20m) [PERSON_NAME] [PERSON_NAME] [PERSON_…" at bounding box center [655, 207] width 178 height 219
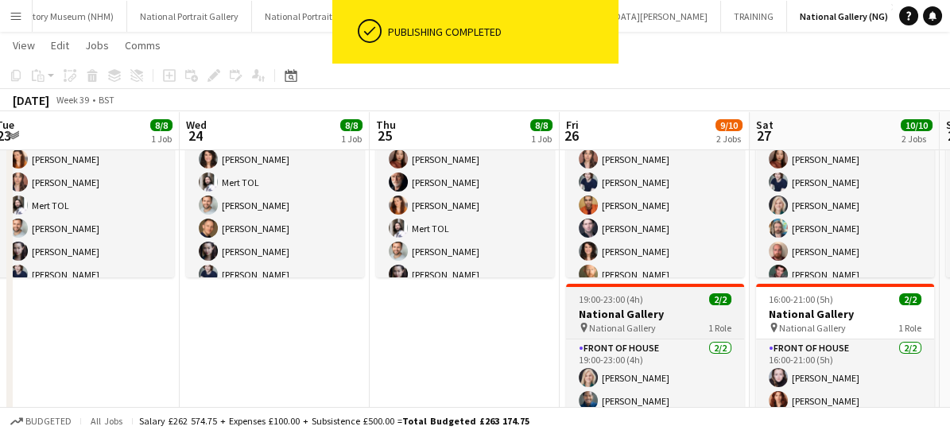
click at [659, 219] on app-card-role "Front of House [DATE] 09:40-21:00 (11h20m) [PERSON_NAME] [PERSON_NAME] [PERSON_…" at bounding box center [655, 205] width 178 height 215
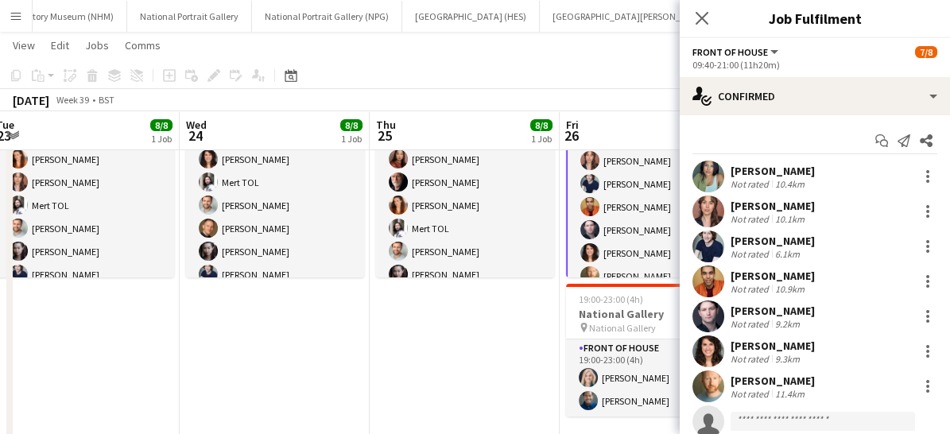
scroll to position [48, 0]
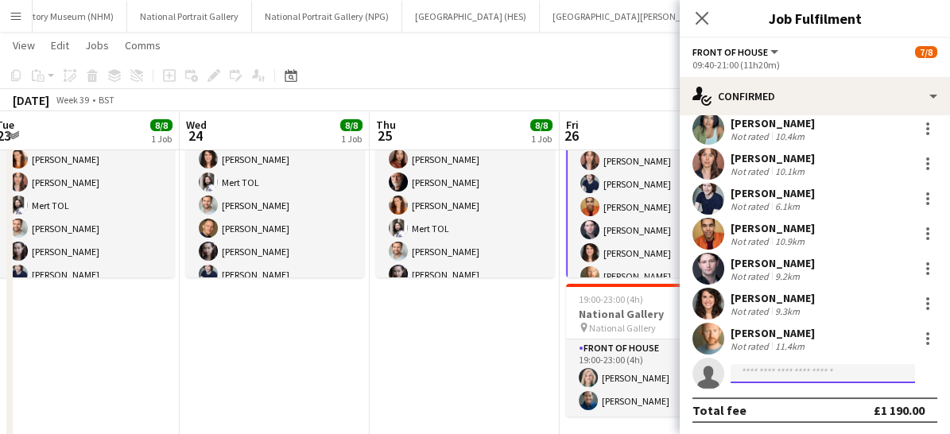
click at [772, 372] on input at bounding box center [823, 373] width 184 height 19
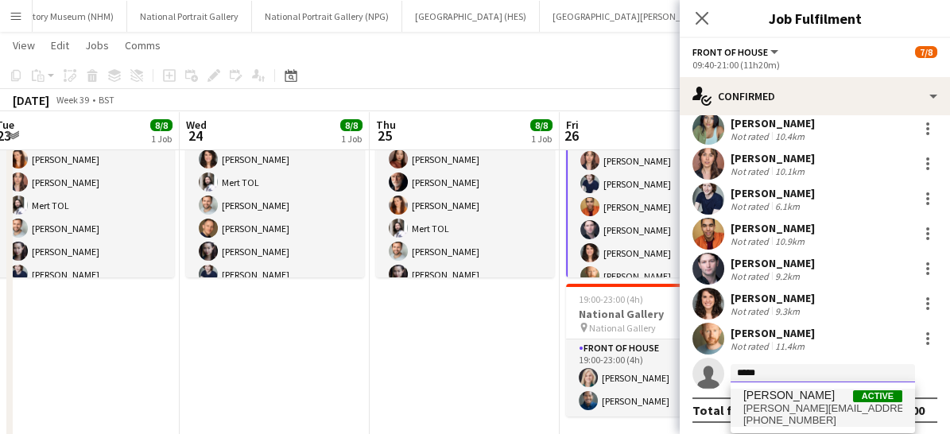
type input "*****"
click at [782, 404] on span "[PERSON_NAME][EMAIL_ADDRESS][DOMAIN_NAME]" at bounding box center [822, 408] width 159 height 13
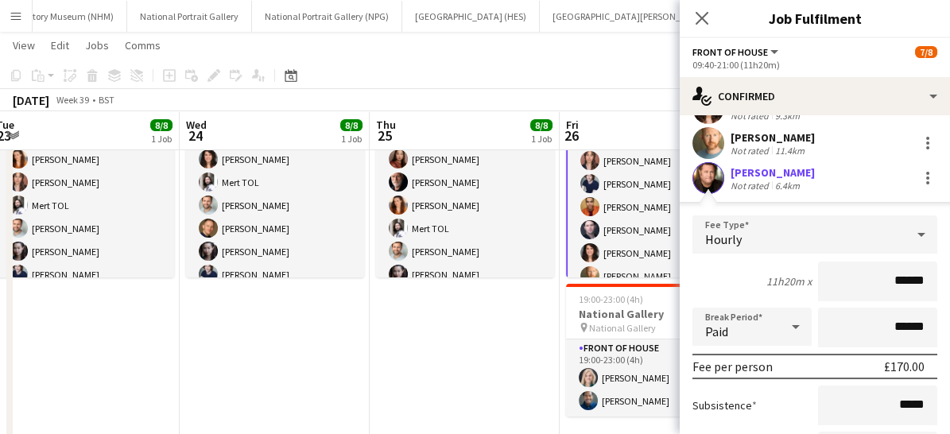
scroll to position [347, 0]
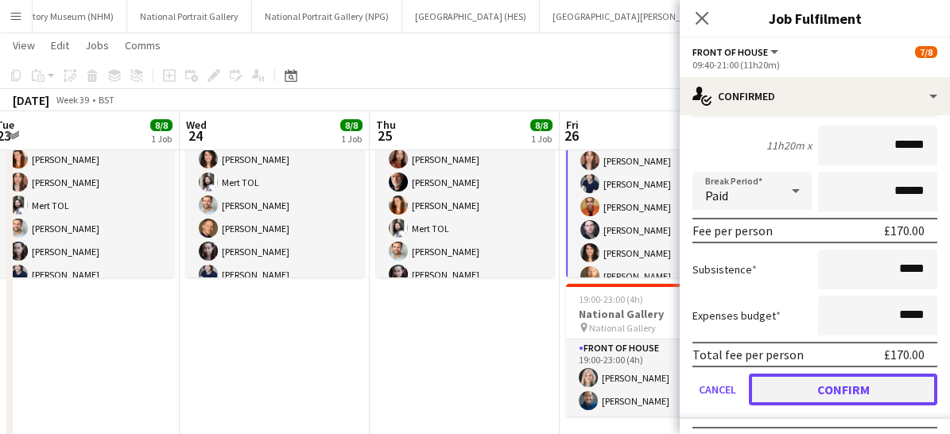
click at [823, 385] on button "Confirm" at bounding box center [843, 390] width 188 height 32
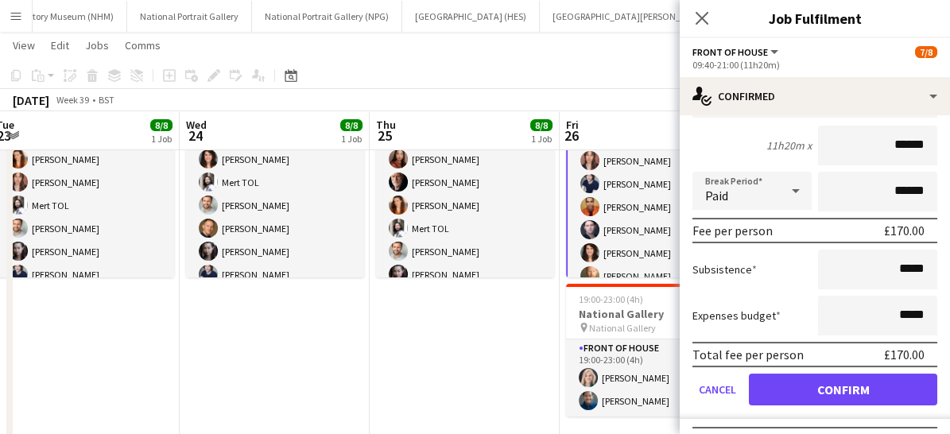
scroll to position [48, 0]
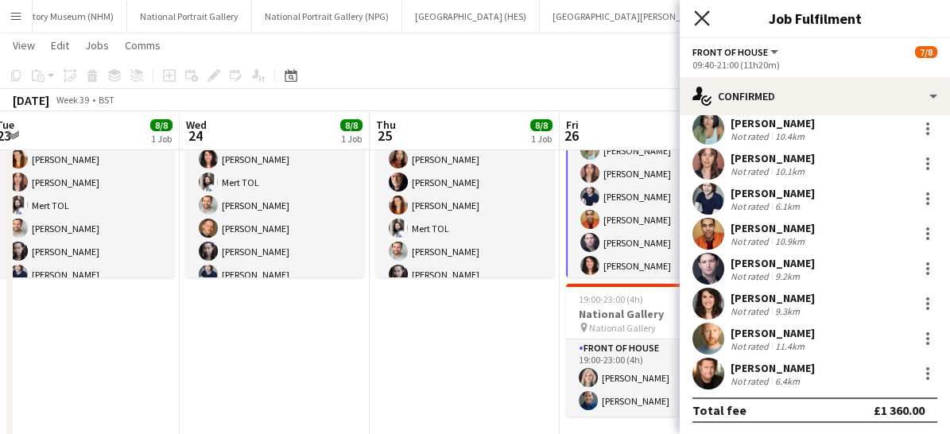
click at [702, 14] on icon "Close pop-in" at bounding box center [701, 17] width 15 height 15
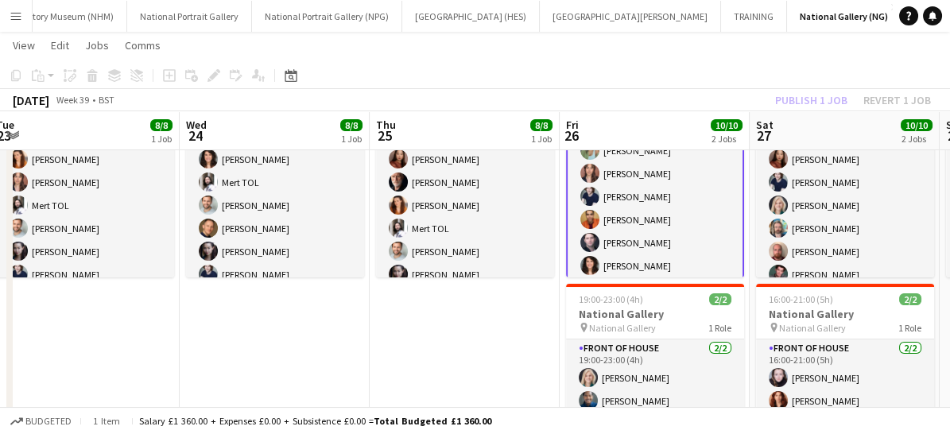
click at [686, 251] on app-card-role "Front of House [DATE] 09:40-21:00 (11h20m) [PERSON_NAME] [PERSON_NAME] [PERSON_…" at bounding box center [655, 220] width 178 height 219
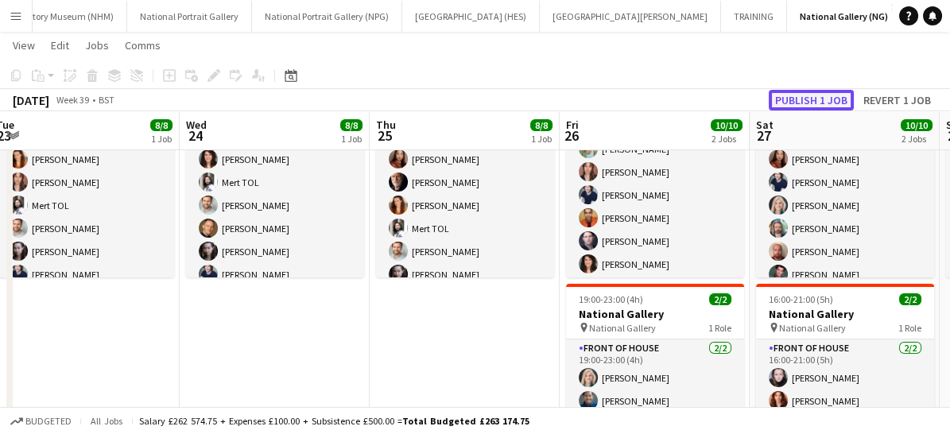
click at [812, 95] on button "Publish 1 job" at bounding box center [811, 100] width 85 height 21
